Goal: Communication & Community: Answer question/provide support

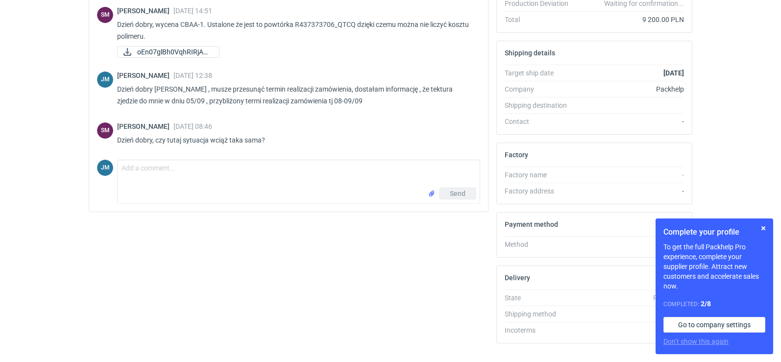
scroll to position [247, 0]
click at [140, 179] on textarea "Comment message" at bounding box center [299, 173] width 362 height 27
type textarea "d"
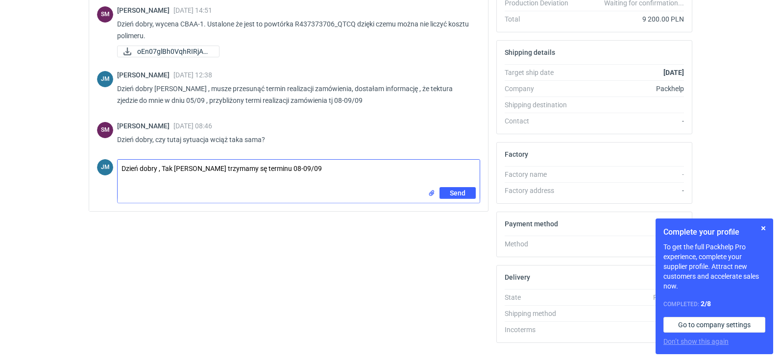
click at [267, 171] on textarea "Dzień dobry , Tak Panie Sebastianie trzymamy sę terminu 08-09/09" at bounding box center [299, 173] width 362 height 27
click at [334, 166] on textarea "Dzień dobry , Tak Panie Sebastianie trzymamy się terminu 08-09/09" at bounding box center [299, 173] width 362 height 27
type textarea "Dzień dobry , Tak Panie Sebastianie trzymamy się terminu 08-09/09, jak coś się …"
click at [451, 194] on span "Send" at bounding box center [458, 193] width 16 height 7
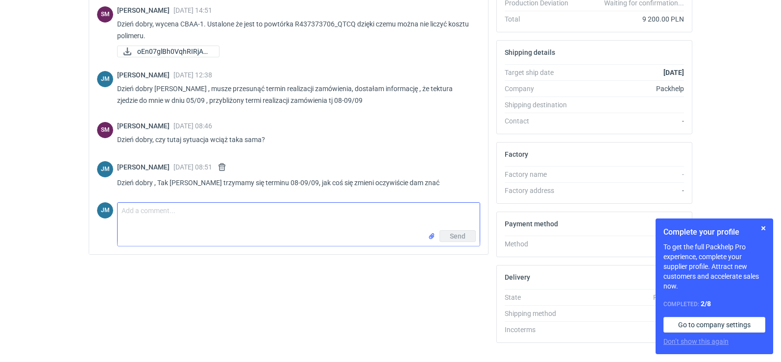
scroll to position [0, 0]
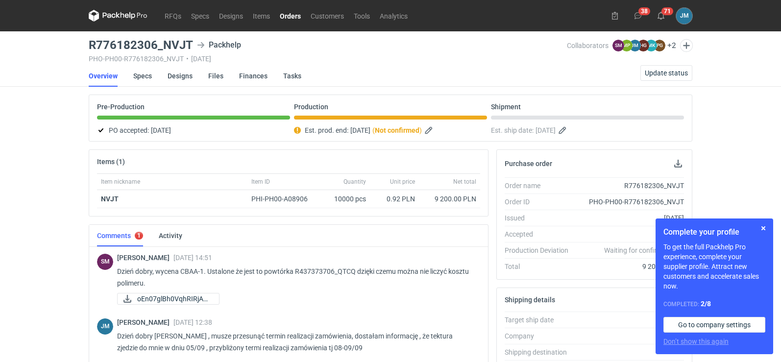
click at [105, 15] on icon at bounding box center [109, 15] width 13 height 5
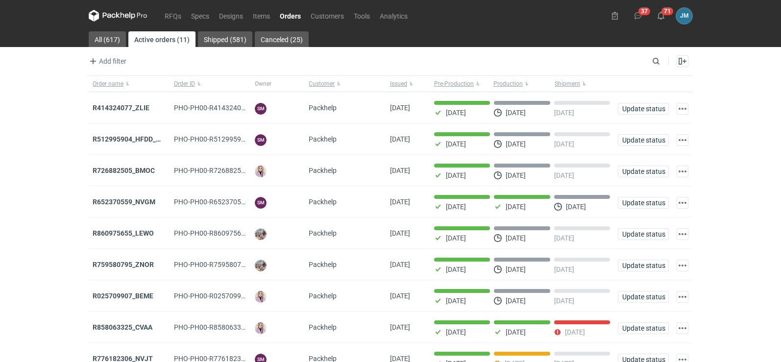
scroll to position [80, 0]
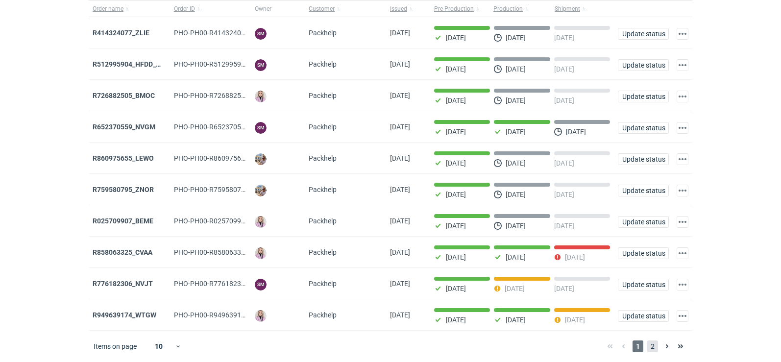
click at [652, 343] on span "2" at bounding box center [652, 346] width 11 height 12
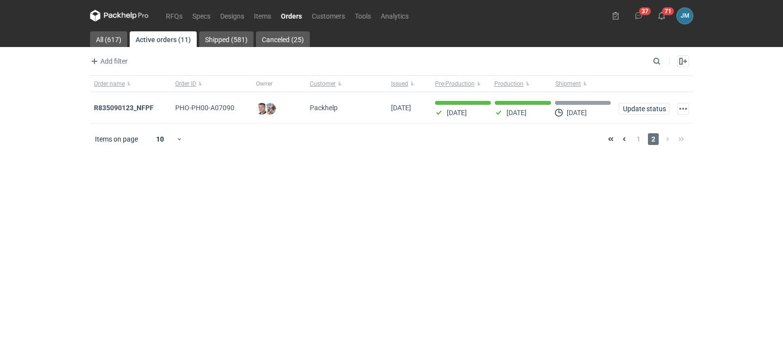
click at [129, 16] on icon at bounding box center [119, 16] width 59 height 12
